Goal: Task Accomplishment & Management: Manage account settings

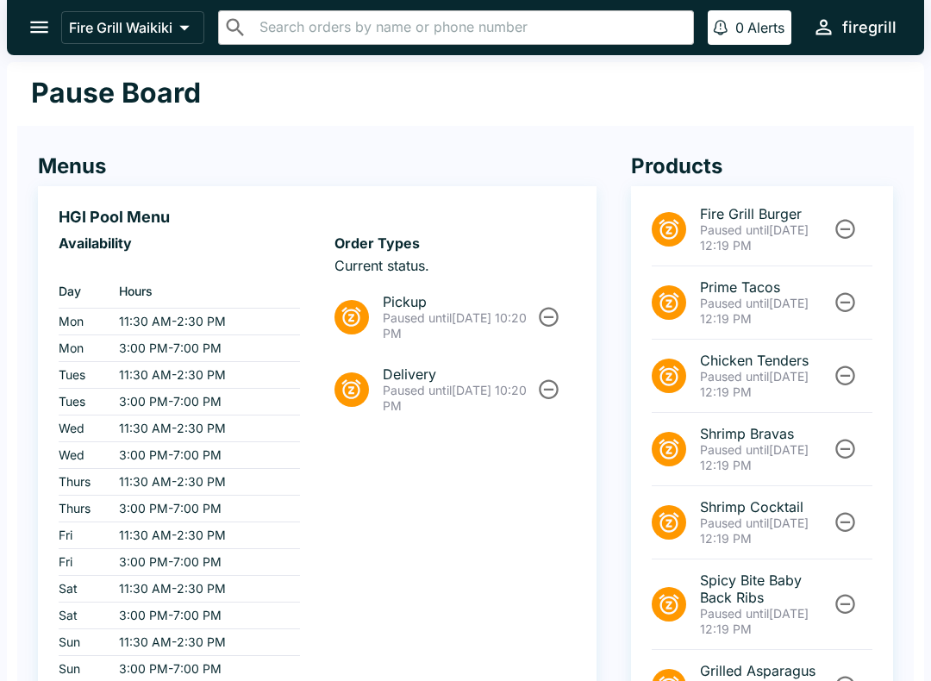
click at [41, 26] on icon "open drawer" at bounding box center [39, 27] width 23 height 23
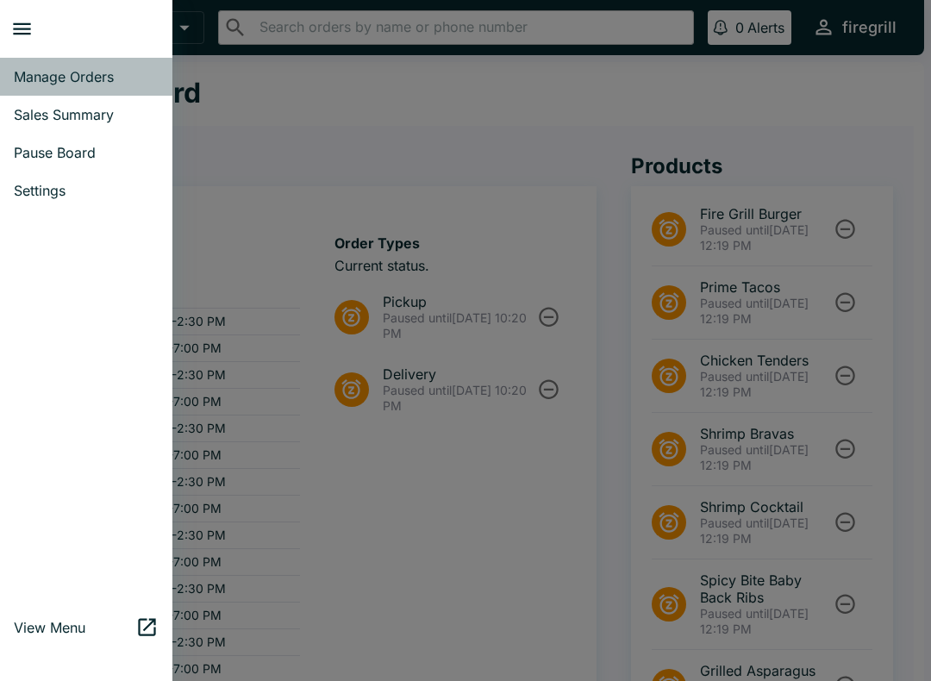
click at [82, 79] on span "Manage Orders" at bounding box center [86, 76] width 145 height 17
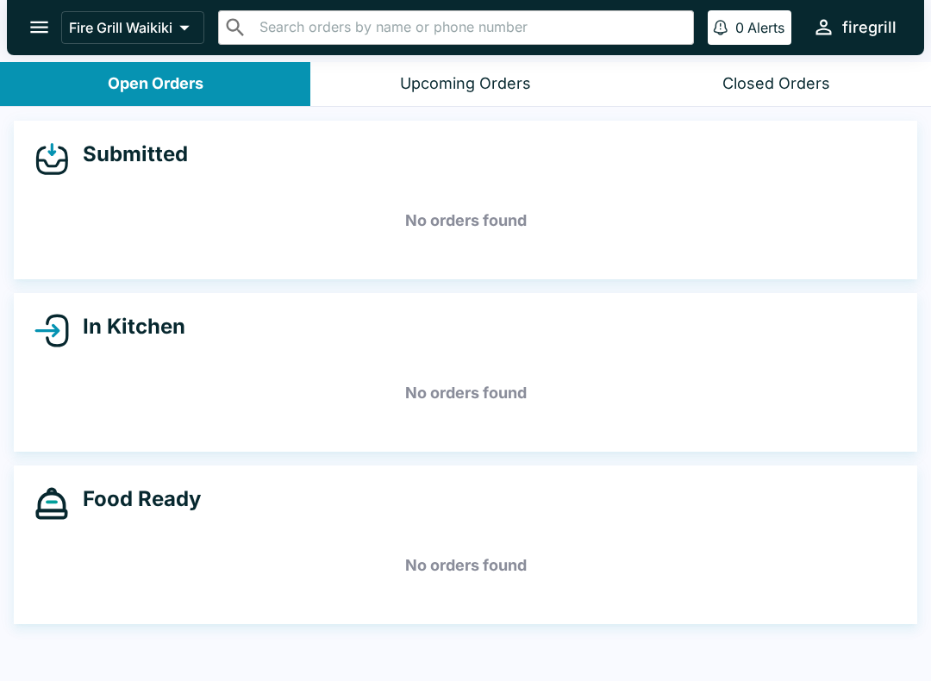
click at [45, 41] on button "open drawer" at bounding box center [39, 27] width 44 height 44
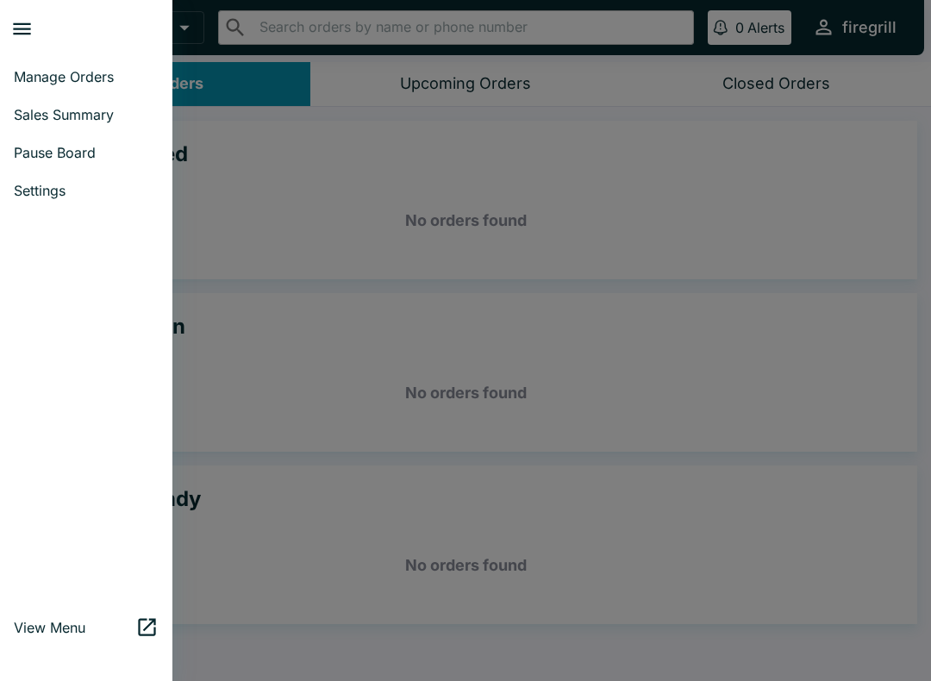
click at [99, 161] on span "Pause Board" at bounding box center [86, 152] width 145 height 17
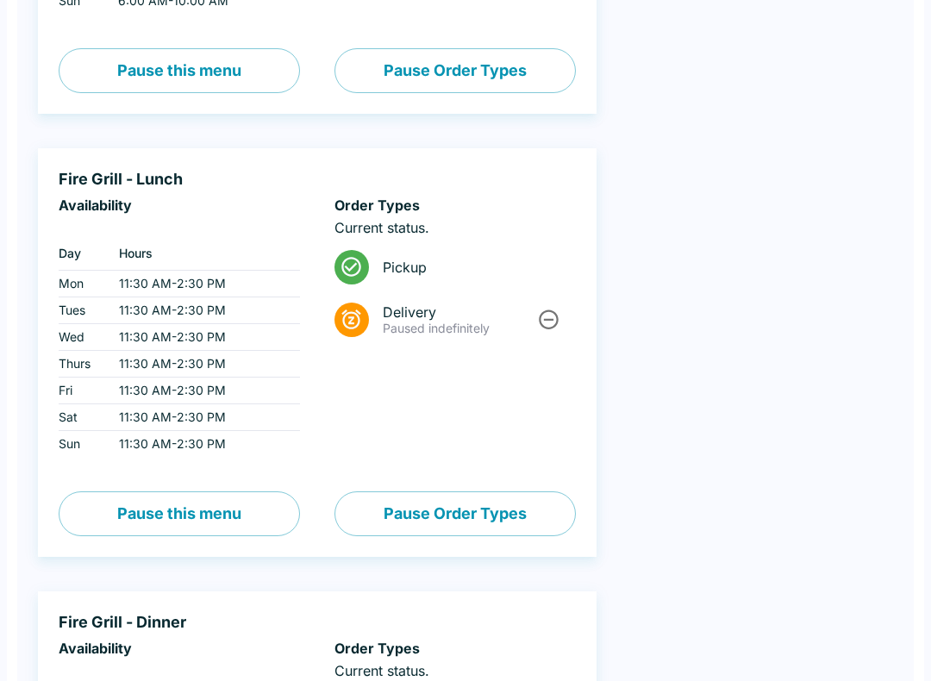
scroll to position [1106, 0]
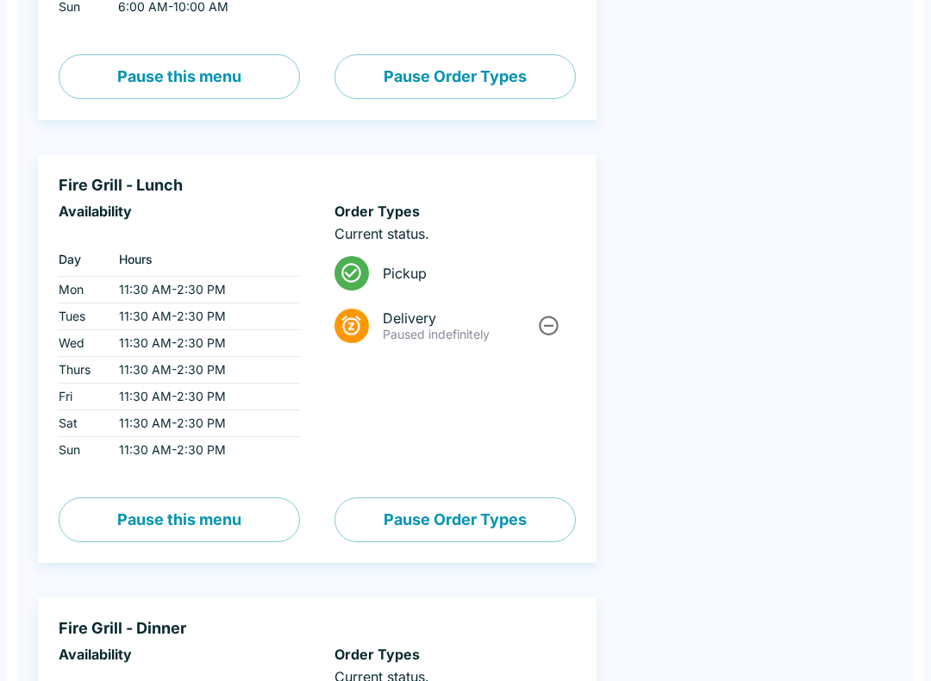
click at [227, 520] on button "Pause this menu" at bounding box center [179, 520] width 241 height 45
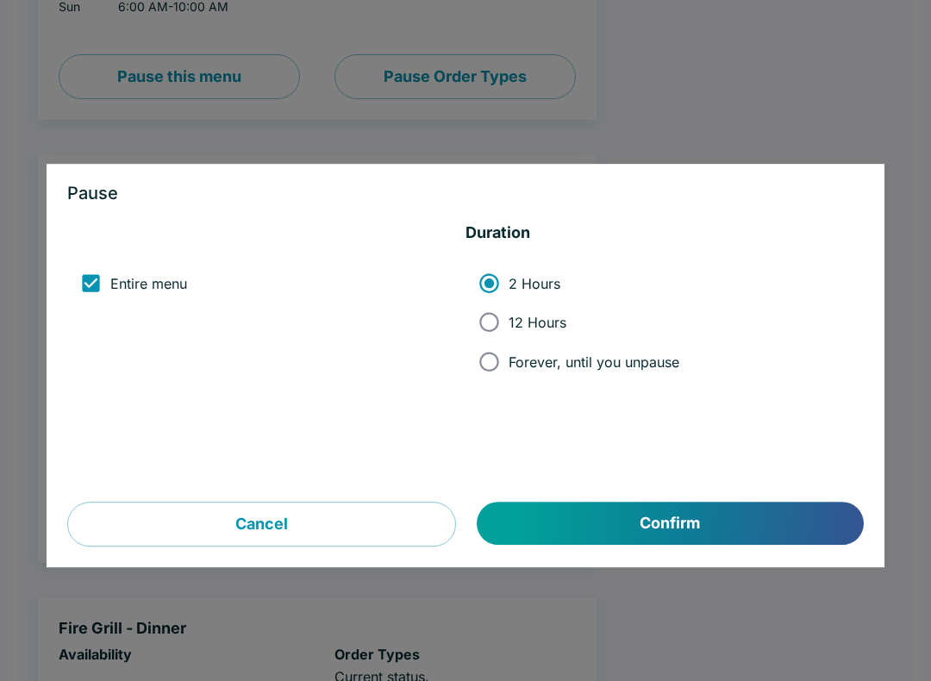
click at [288, 524] on button "Cancel" at bounding box center [261, 524] width 389 height 45
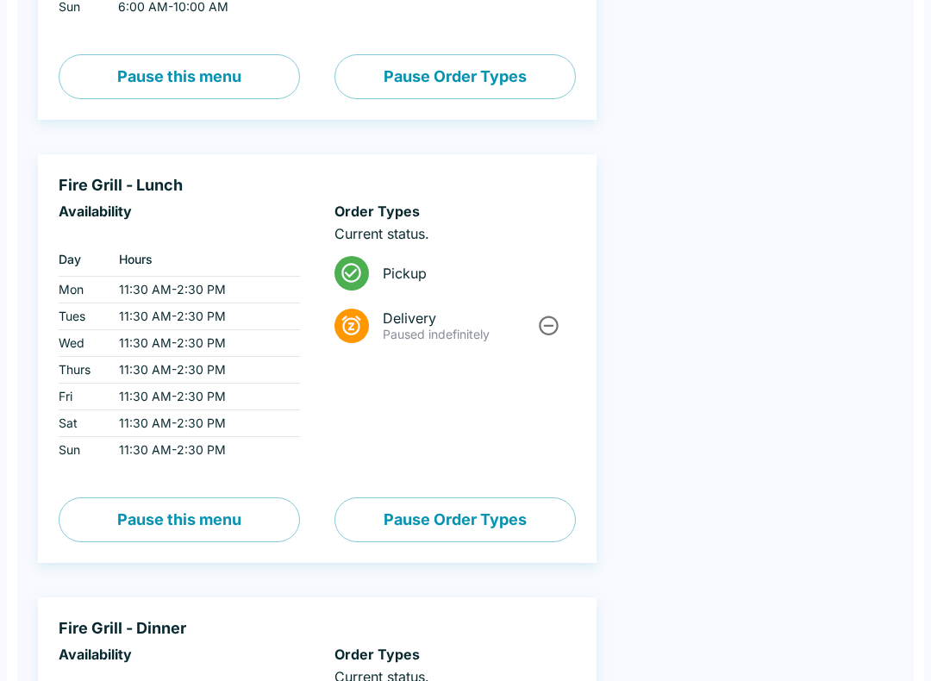
click at [768, 160] on div "Products All products available. No currently paused items. Pause Menu Items" at bounding box center [745, 27] width 297 height 2028
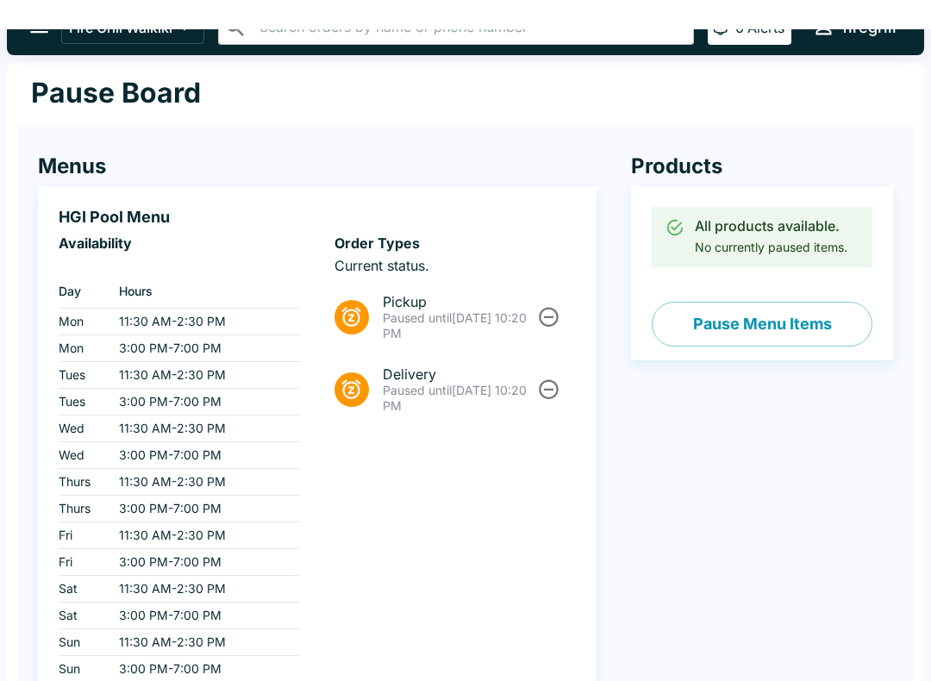
scroll to position [0, 0]
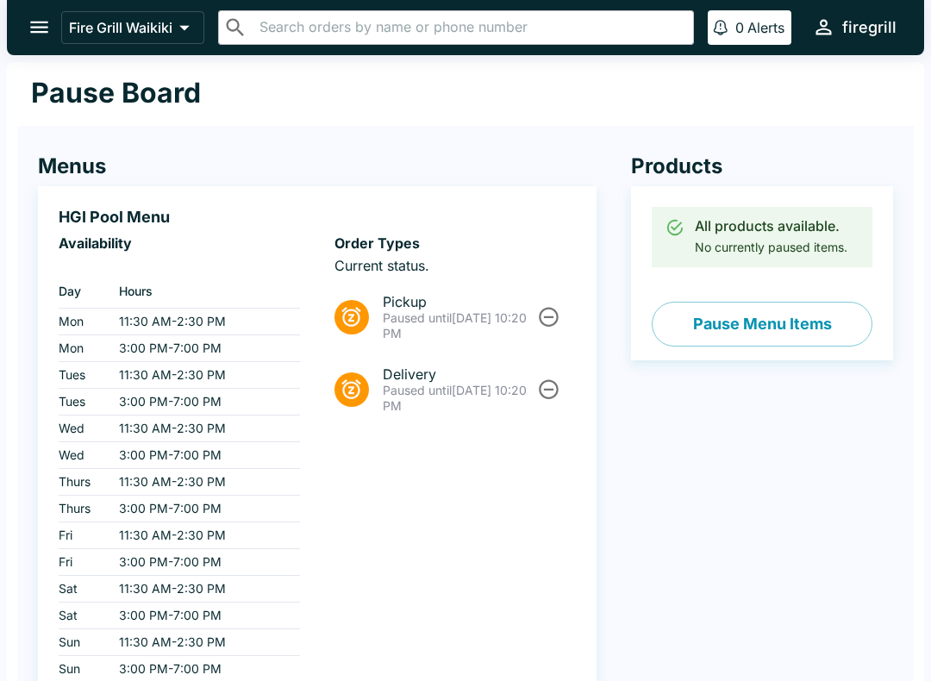
click at [43, 29] on icon "open drawer" at bounding box center [39, 27] width 23 height 23
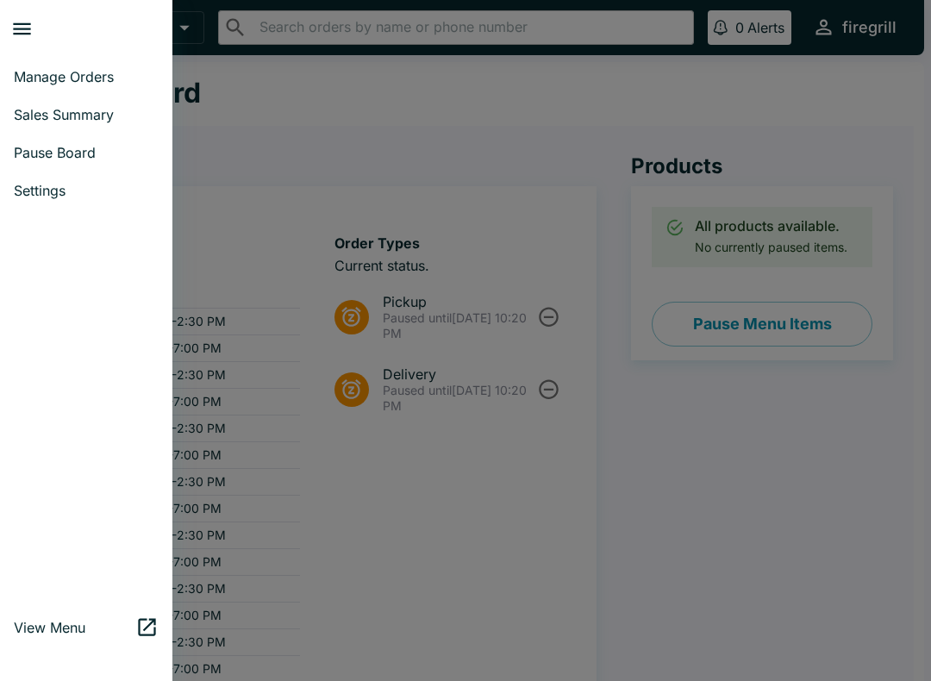
click at [95, 83] on span "Manage Orders" at bounding box center [86, 76] width 145 height 17
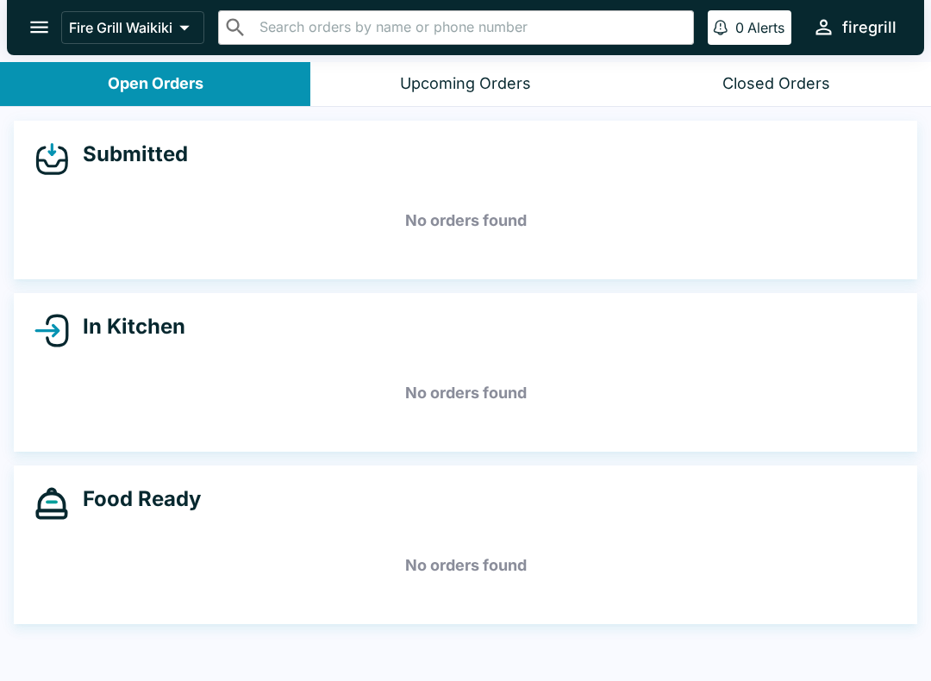
click at [40, 23] on icon "open drawer" at bounding box center [39, 28] width 18 height 12
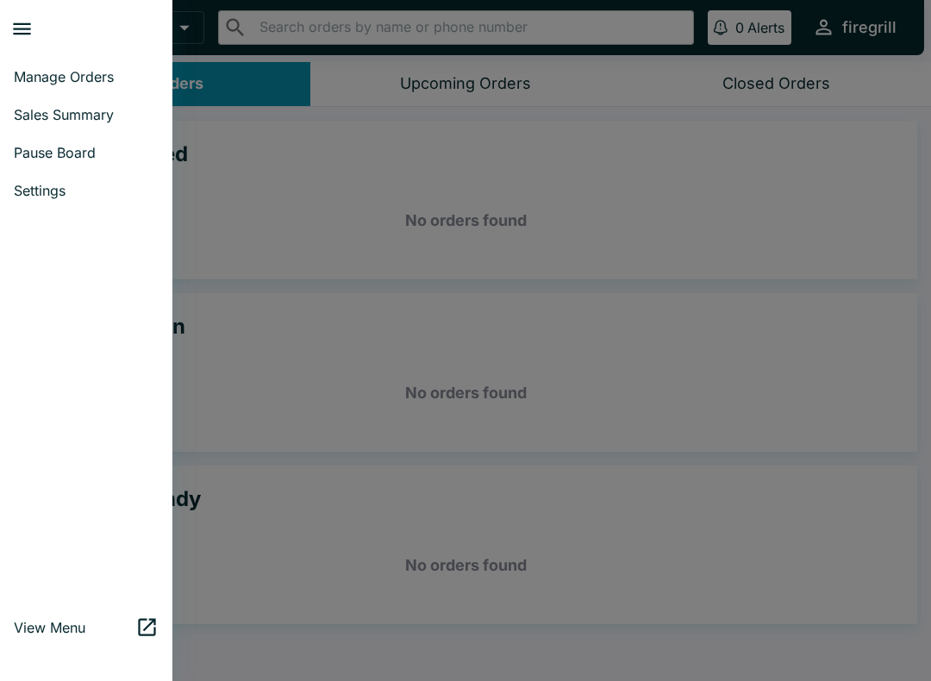
click at [84, 155] on span "Pause Board" at bounding box center [86, 152] width 145 height 17
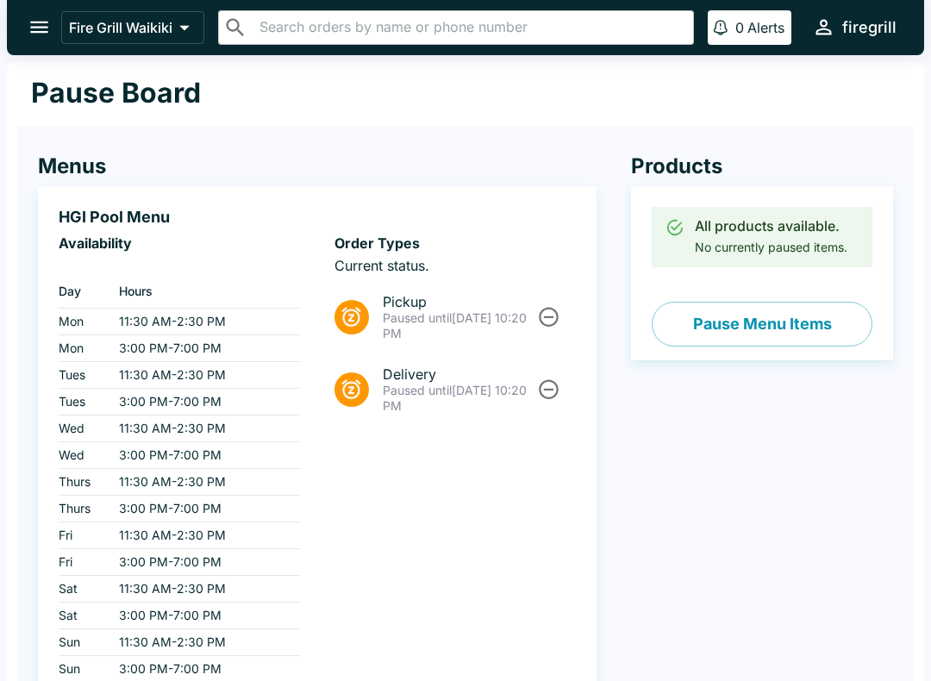
click at [498, 328] on p "Paused until [DATE] 10:20 PM" at bounding box center [459, 325] width 152 height 31
click at [543, 319] on icon "Unpause" at bounding box center [548, 316] width 23 height 23
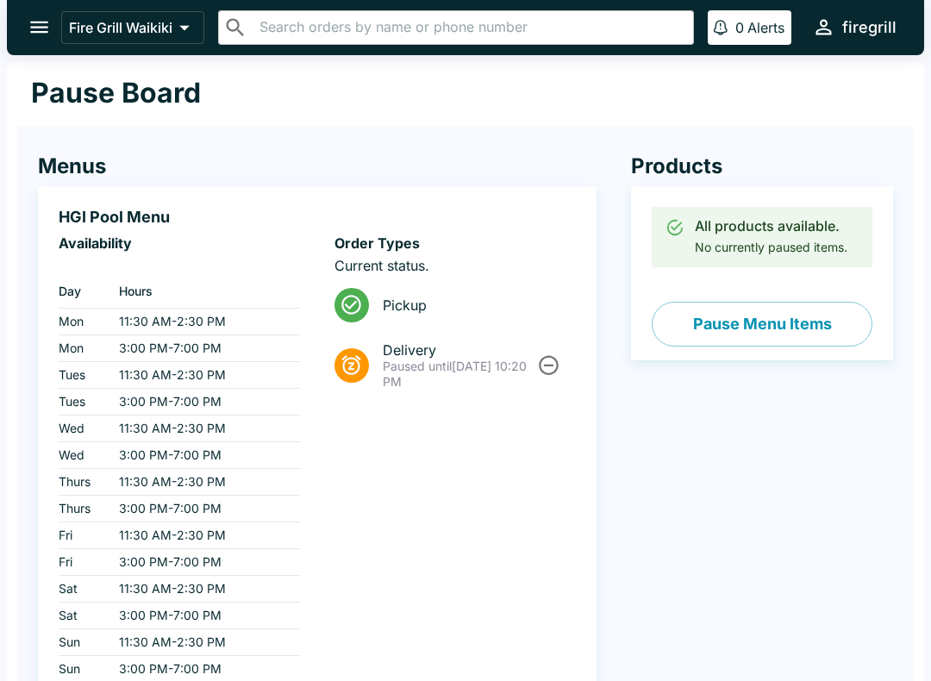
click at [549, 369] on icon "Unpause" at bounding box center [548, 365] width 23 height 23
click at [38, 22] on icon "open drawer" at bounding box center [39, 28] width 18 height 12
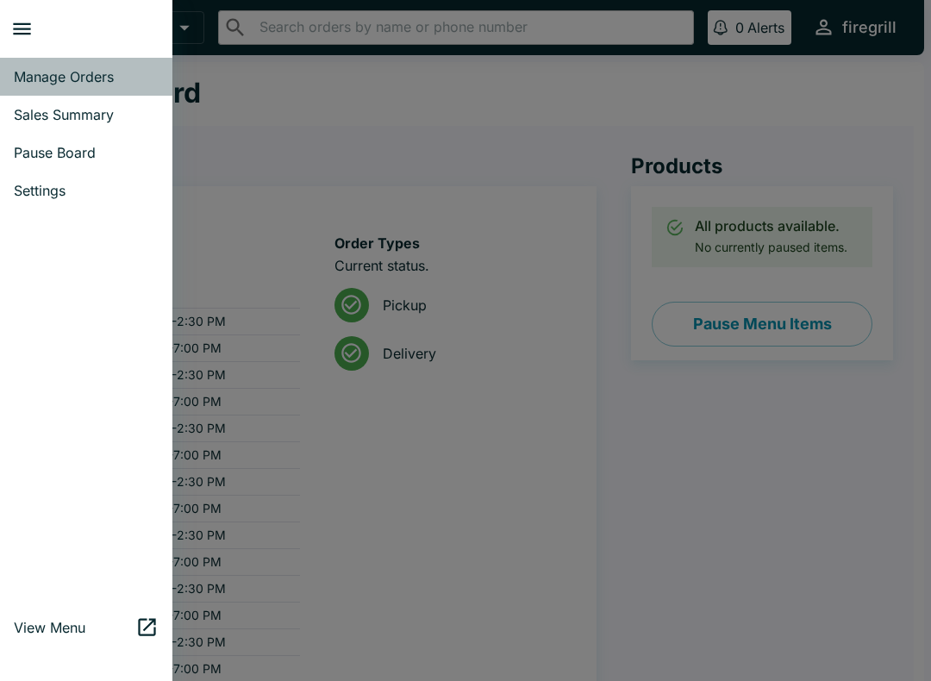
click at [92, 76] on span "Manage Orders" at bounding box center [86, 76] width 145 height 17
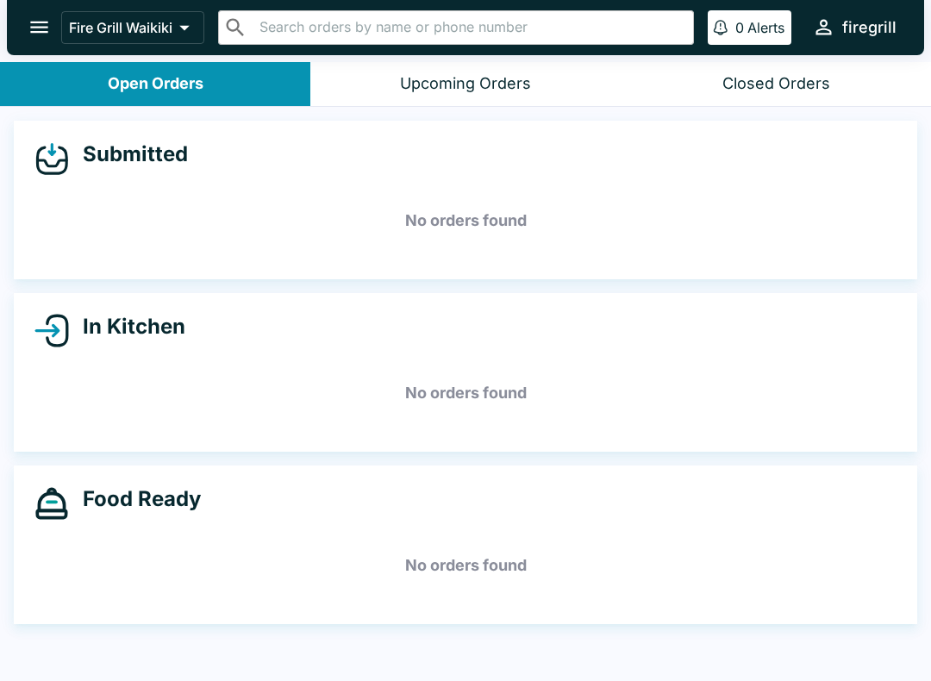
click at [767, 83] on div "Closed Orders" at bounding box center [777, 84] width 108 height 20
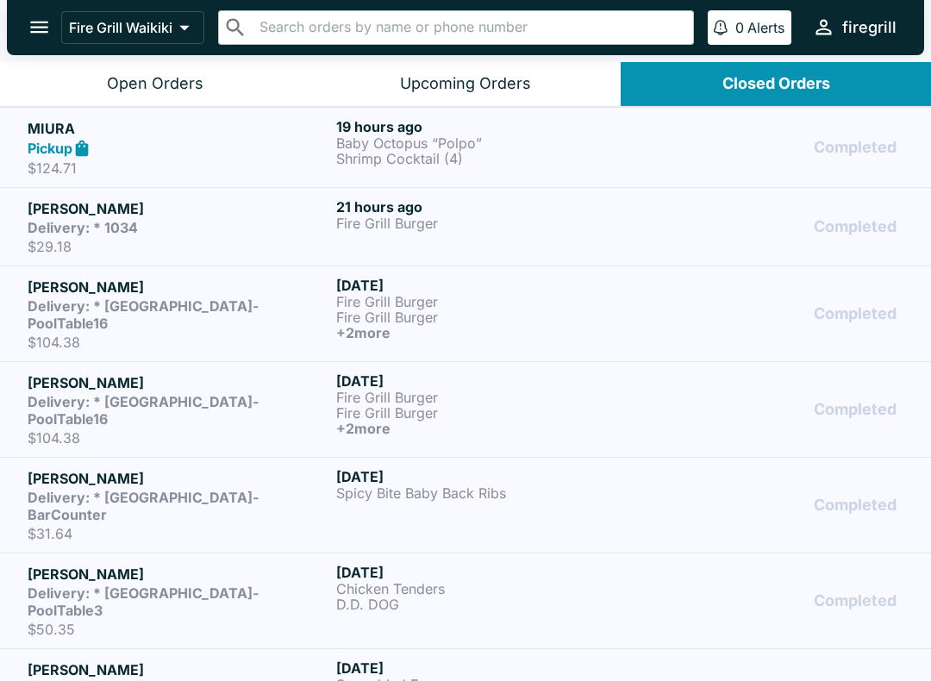
click at [188, 87] on div "Open Orders" at bounding box center [155, 84] width 97 height 20
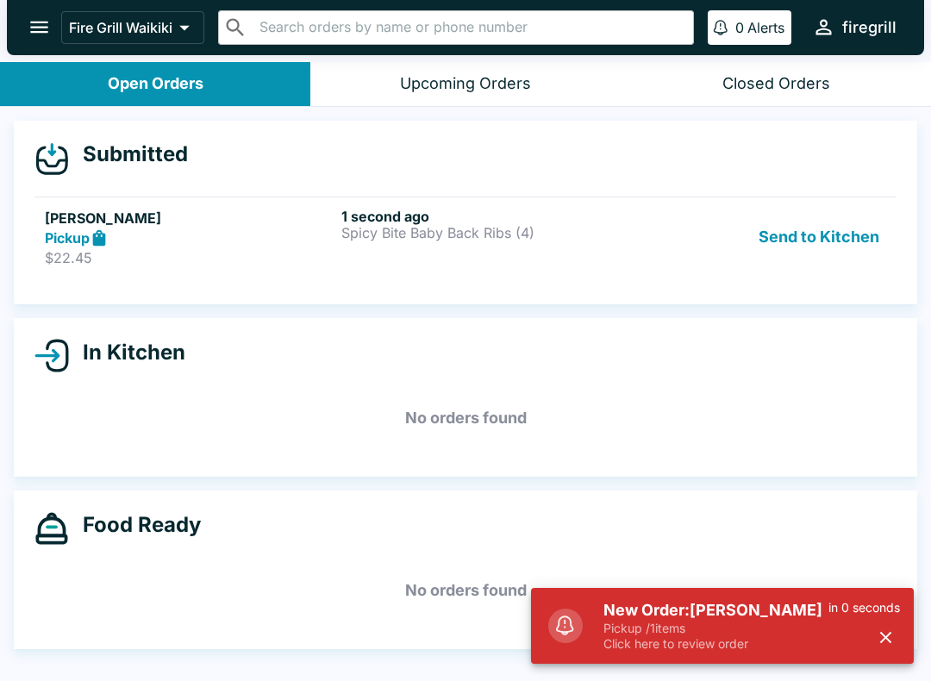
click at [731, 618] on h5 "New Order: [PERSON_NAME]" at bounding box center [716, 610] width 225 height 21
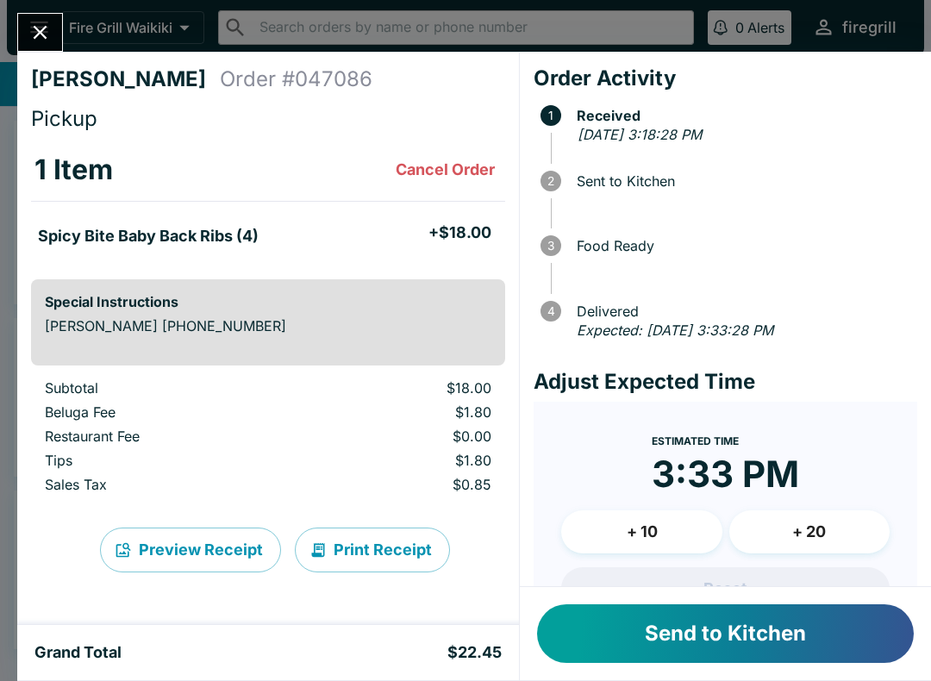
click at [756, 631] on button "Send to Kitchen" at bounding box center [725, 634] width 377 height 59
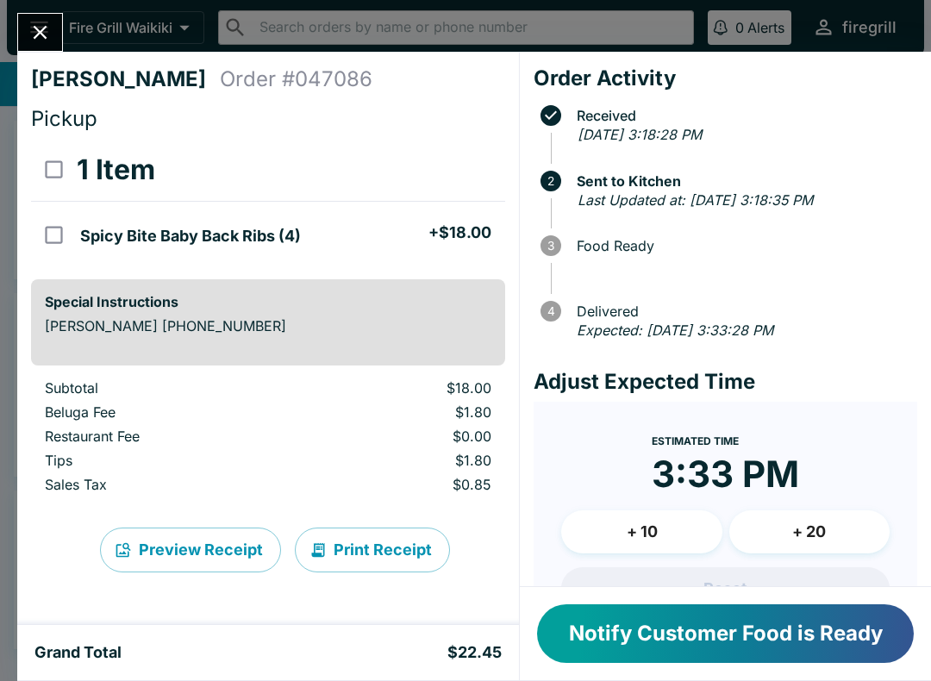
click at [733, 641] on button "Notify Customer Food is Ready" at bounding box center [725, 634] width 377 height 59
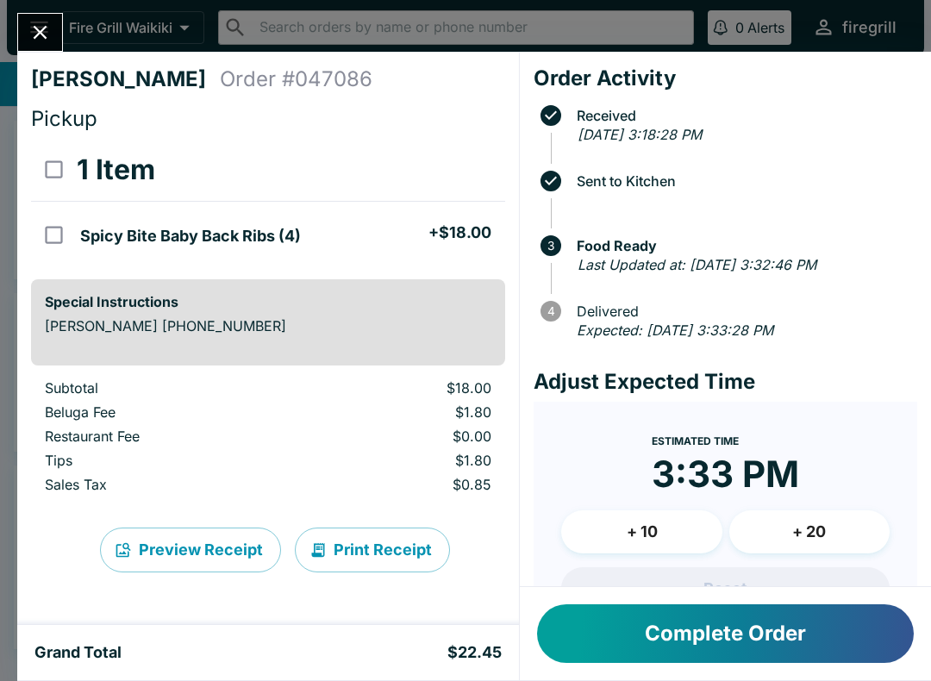
click at [752, 639] on button "Complete Order" at bounding box center [725, 634] width 377 height 59
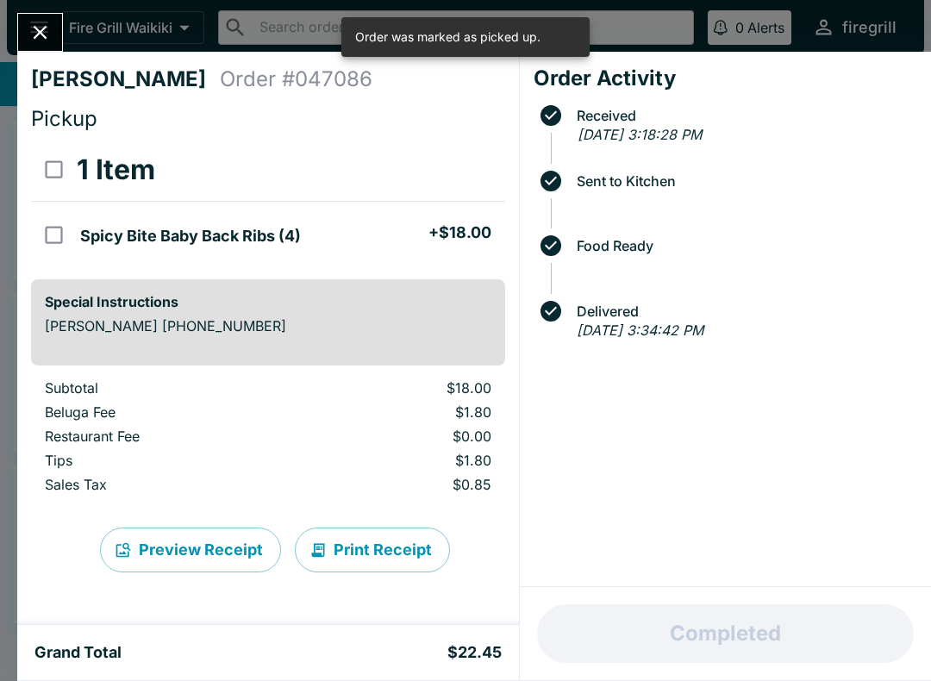
click at [47, 28] on icon "Close" at bounding box center [41, 33] width 14 height 14
